Goal: Task Accomplishment & Management: Manage account settings

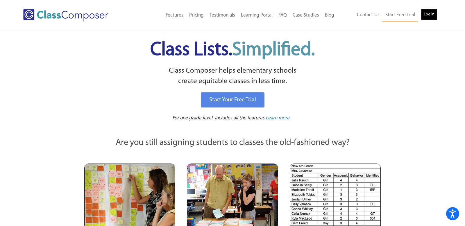
click at [422, 15] on link "Log In" at bounding box center [429, 15] width 17 height 12
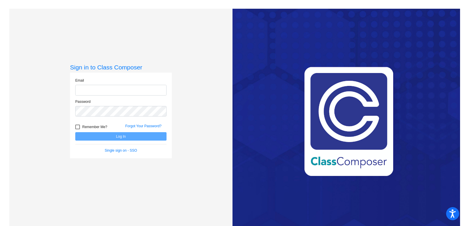
type input "[PERSON_NAME][EMAIL_ADDRESS][DOMAIN_NAME]"
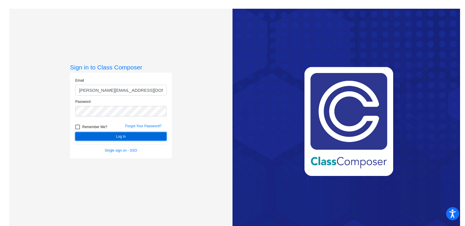
click at [152, 136] on button "Log In" at bounding box center [120, 136] width 91 height 8
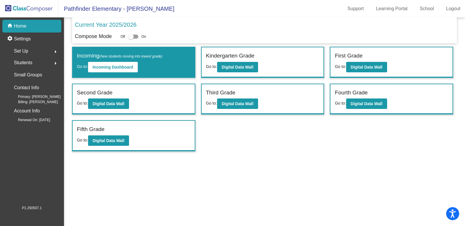
click at [32, 52] on div "Set Up arrow_right" at bounding box center [33, 51] width 55 height 12
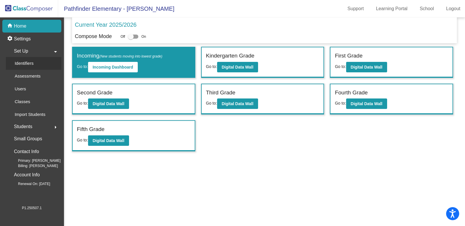
click at [34, 62] on div "Identifiers" at bounding box center [22, 63] width 32 height 13
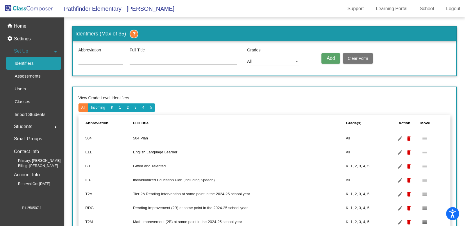
click at [111, 63] on div at bounding box center [100, 58] width 44 height 11
type input "BF"
type input "Big emotions and reactions"
click at [258, 62] on div "All" at bounding box center [270, 61] width 47 height 5
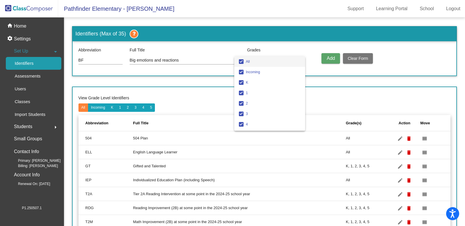
click at [242, 60] on mat-pseudo-checkbox at bounding box center [241, 61] width 5 height 5
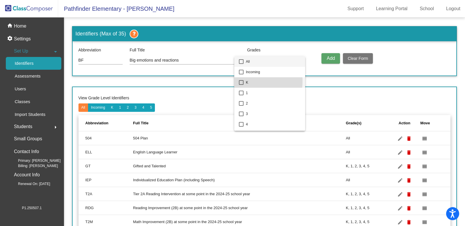
click at [241, 81] on mat-pseudo-checkbox at bounding box center [241, 82] width 5 height 5
click at [331, 60] on div at bounding box center [232, 113] width 465 height 226
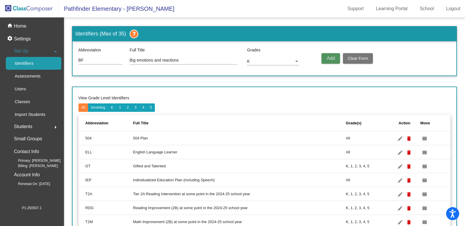
click at [328, 59] on span "Add" at bounding box center [330, 58] width 8 height 5
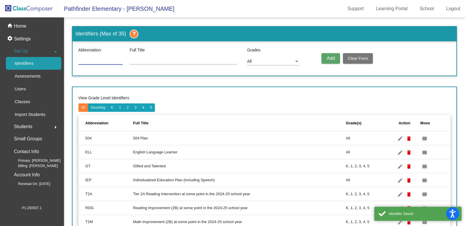
click at [110, 61] on input at bounding box center [100, 60] width 44 height 5
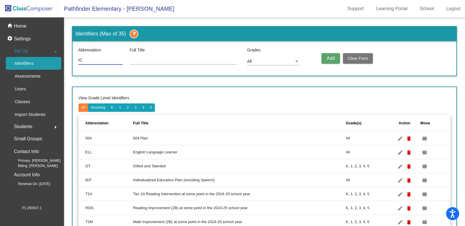
type input "IC"
type input "Struggles with impulse control"
click at [266, 64] on div "All" at bounding box center [273, 60] width 52 height 10
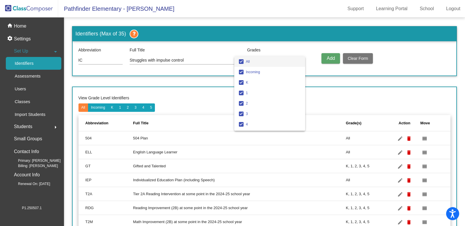
click at [242, 63] on mat-pseudo-checkbox at bounding box center [241, 61] width 5 height 5
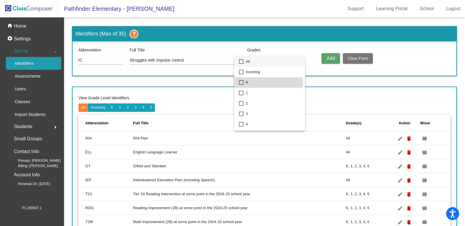
click at [241, 83] on mat-pseudo-checkbox at bounding box center [241, 82] width 5 height 5
click at [329, 61] on div at bounding box center [232, 113] width 465 height 226
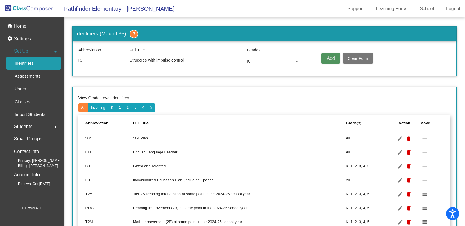
click at [329, 61] on span "Add" at bounding box center [330, 58] width 8 height 5
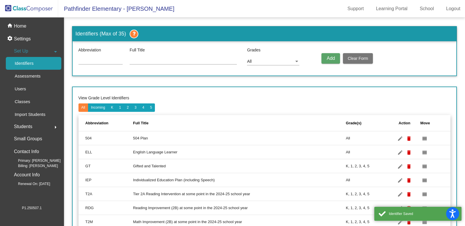
click at [97, 59] on input at bounding box center [100, 60] width 44 height 5
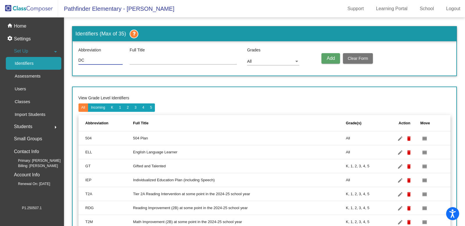
type input "DC"
type input "Defiant / uncooperative"
click at [253, 60] on div "All" at bounding box center [270, 61] width 47 height 5
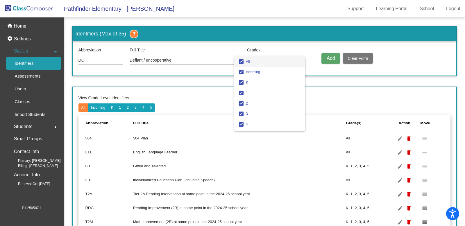
click at [240, 62] on mat-pseudo-checkbox at bounding box center [241, 61] width 5 height 5
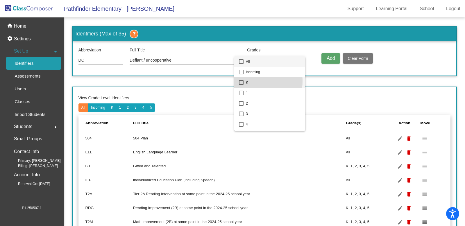
click at [242, 81] on mat-pseudo-checkbox at bounding box center [241, 82] width 5 height 5
click at [328, 58] on div at bounding box center [232, 113] width 465 height 226
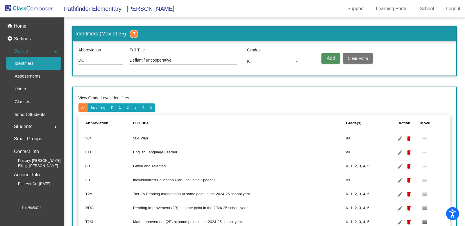
click at [330, 59] on span "Add" at bounding box center [330, 58] width 8 height 5
click at [120, 60] on input at bounding box center [100, 60] width 44 height 5
type input "NR"
type input "Needs redirection to follow general expectations"
click at [256, 63] on div "All" at bounding box center [270, 61] width 47 height 5
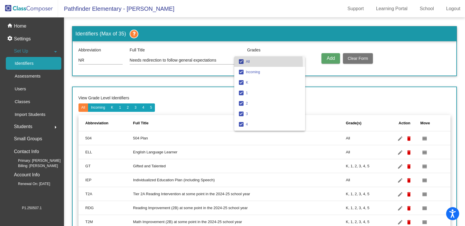
click at [239, 64] on mat-option "All" at bounding box center [269, 61] width 71 height 10
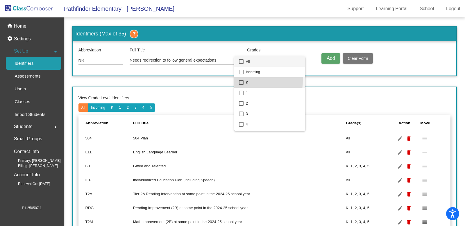
click at [240, 80] on mat-pseudo-checkbox at bounding box center [241, 82] width 5 height 5
click at [330, 60] on div at bounding box center [232, 113] width 465 height 226
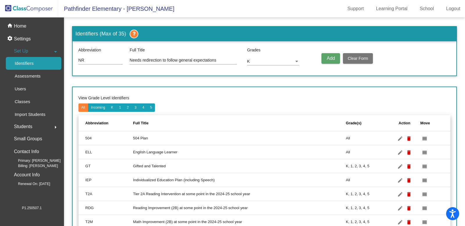
click at [328, 59] on span "Add" at bounding box center [330, 58] width 8 height 5
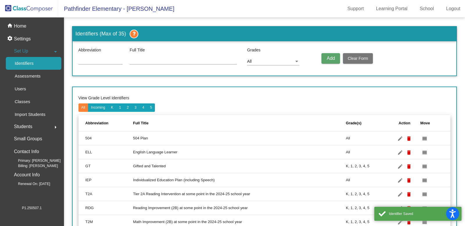
click at [114, 61] on input at bounding box center [100, 60] width 44 height 5
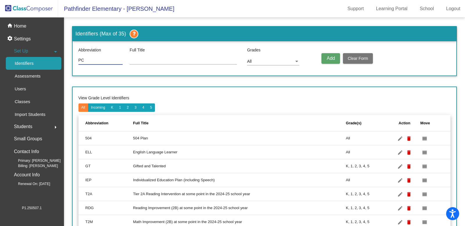
type input "PC"
type input "Peer Conflict"
click at [244, 61] on div "Grades All" at bounding box center [281, 58] width 74 height 23
click at [254, 62] on div "All" at bounding box center [270, 61] width 47 height 5
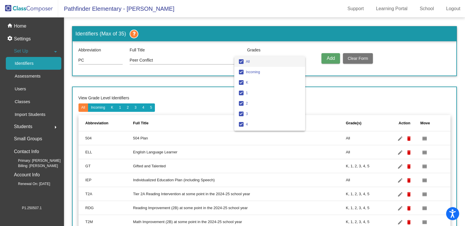
click at [241, 61] on mat-pseudo-checkbox at bounding box center [241, 61] width 5 height 5
click at [240, 82] on mat-pseudo-checkbox at bounding box center [241, 82] width 5 height 5
click at [330, 58] on div at bounding box center [232, 113] width 465 height 226
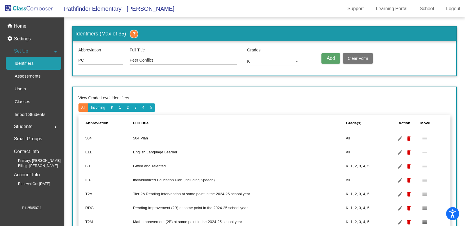
click at [330, 58] on span "Add" at bounding box center [330, 58] width 8 height 5
click at [26, 26] on p "Home" at bounding box center [20, 26] width 12 height 7
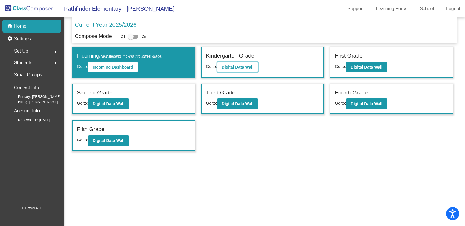
click at [241, 70] on button "Digital Data Wall" at bounding box center [237, 67] width 41 height 10
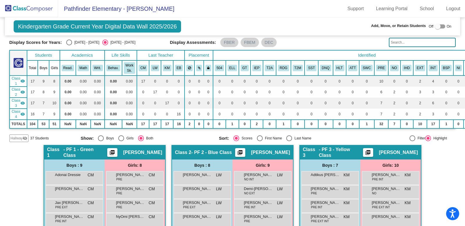
scroll to position [17, 0]
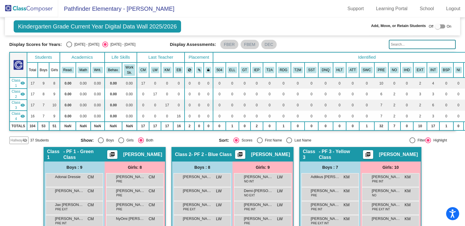
click at [69, 40] on div "Display Scores for Years: [DATE] - [DATE] [DATE] - [DATE] Display Assessments: …" at bounding box center [232, 44] width 446 height 9
click at [69, 44] on div "Select an option" at bounding box center [69, 45] width 6 height 6
click at [69, 47] on input "[DATE] - [DATE]" at bounding box center [69, 47] width 0 height 0
radio input "true"
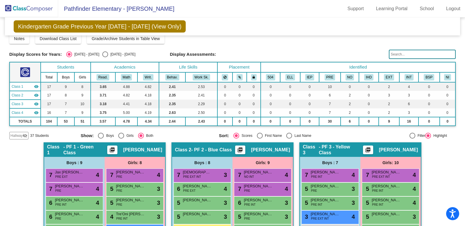
scroll to position [5, 0]
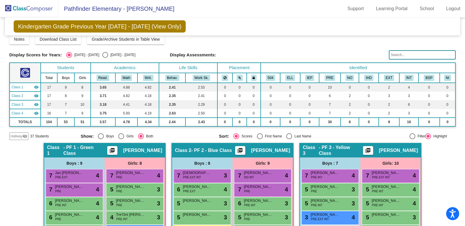
click at [102, 55] on div "Select an option" at bounding box center [105, 55] width 6 height 6
click at [105, 58] on input "[DATE] - [DATE]" at bounding box center [105, 58] width 0 height 0
radio input "true"
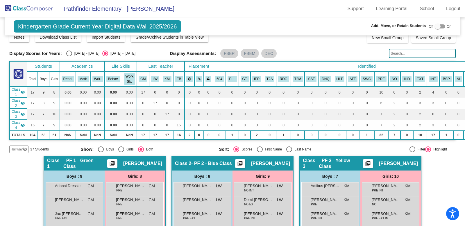
scroll to position [8, 0]
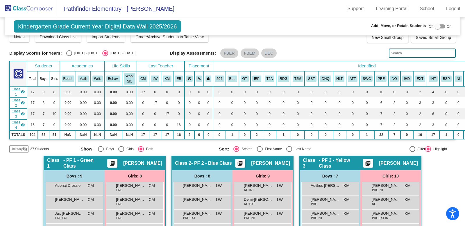
click at [68, 56] on div "Display Scores for Years: [DATE] - [DATE] [DATE] - [DATE] Display Assessments: …" at bounding box center [232, 52] width 446 height 9
click at [68, 54] on div "Select an option" at bounding box center [69, 53] width 6 height 6
click at [69, 56] on input "[DATE] - [DATE]" at bounding box center [69, 56] width 0 height 0
radio input "true"
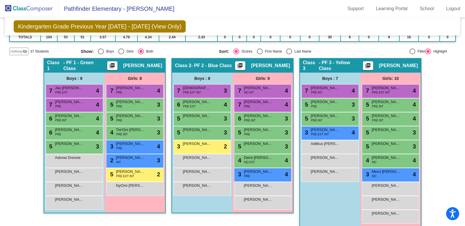
scroll to position [99, 0]
